Goal: Task Accomplishment & Management: Manage account settings

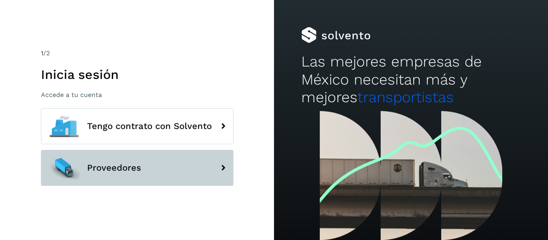
click at [128, 167] on span "Proveedores" at bounding box center [114, 168] width 54 height 10
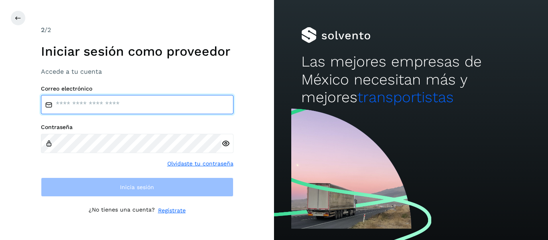
click at [112, 110] on input "email" at bounding box center [137, 104] width 193 height 19
type input "**********"
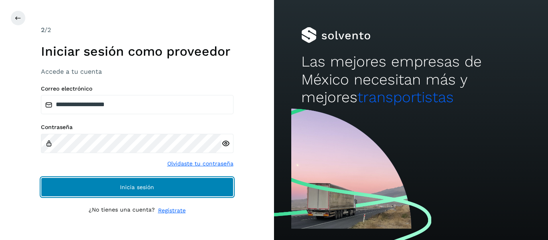
click at [100, 181] on button "Inicia sesión" at bounding box center [137, 187] width 193 height 19
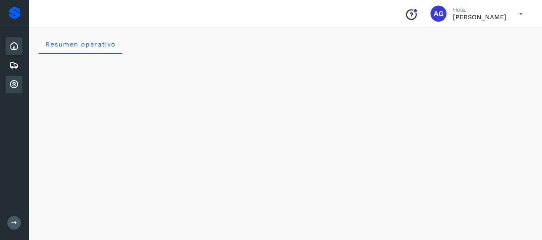
click at [8, 85] on div "Cuentas por cobrar" at bounding box center [14, 85] width 17 height 18
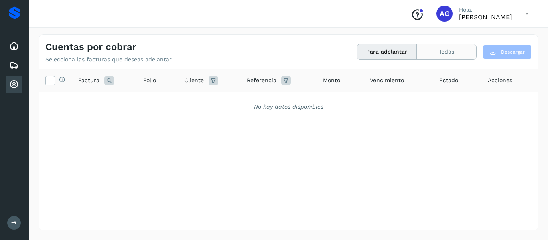
click at [429, 53] on button "Todas" at bounding box center [446, 52] width 59 height 15
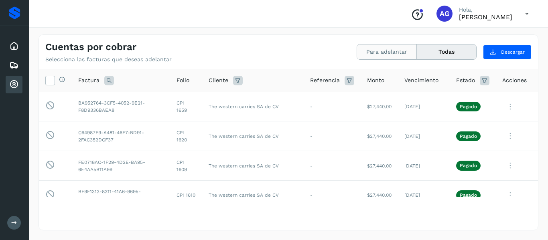
click at [411, 50] on button "Para adelantar" at bounding box center [387, 52] width 60 height 15
